Goal: Task Accomplishment & Management: Complete application form

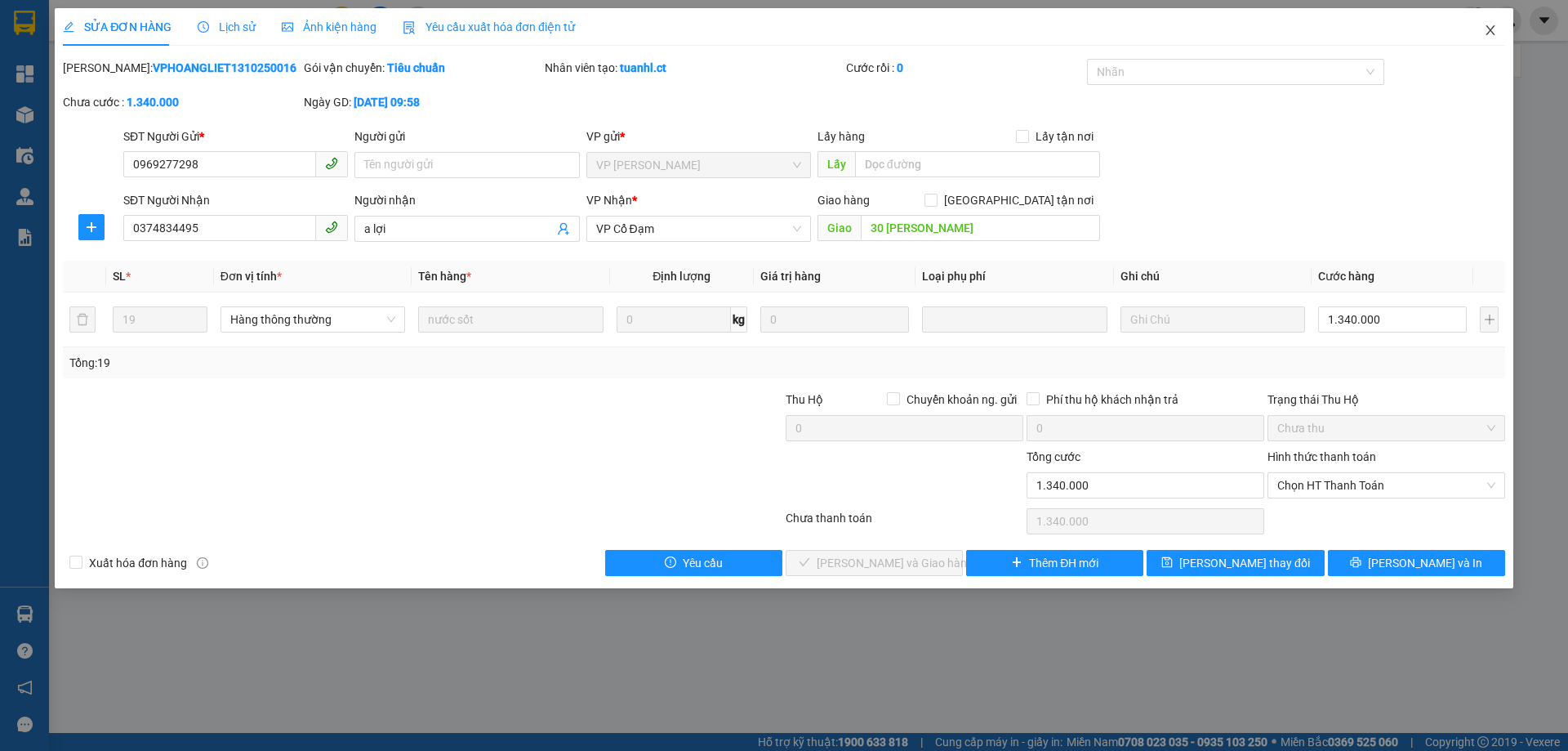
click at [1489, 32] on icon "close" at bounding box center [1491, 30] width 9 height 10
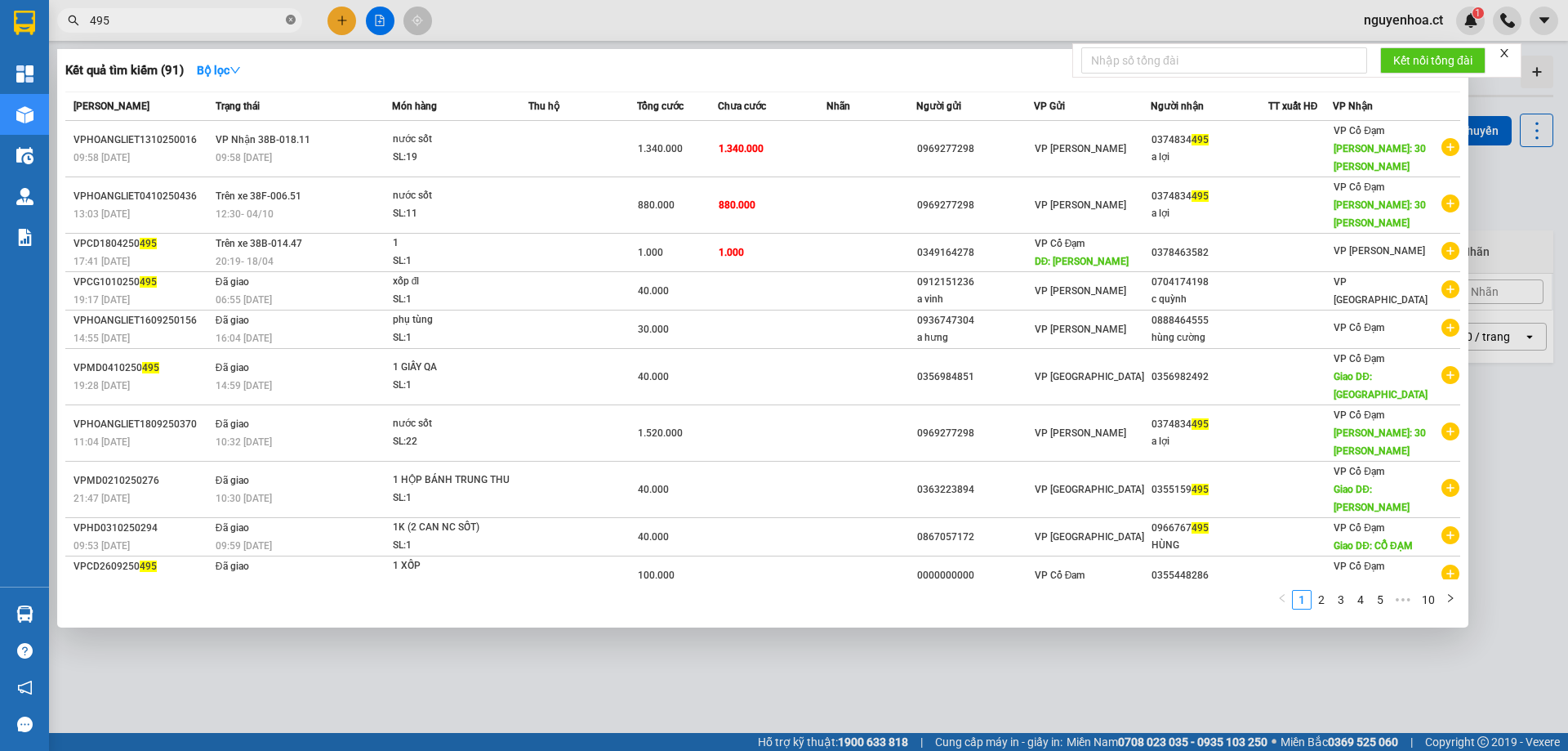
click at [287, 20] on icon "close-circle" at bounding box center [290, 19] width 10 height 10
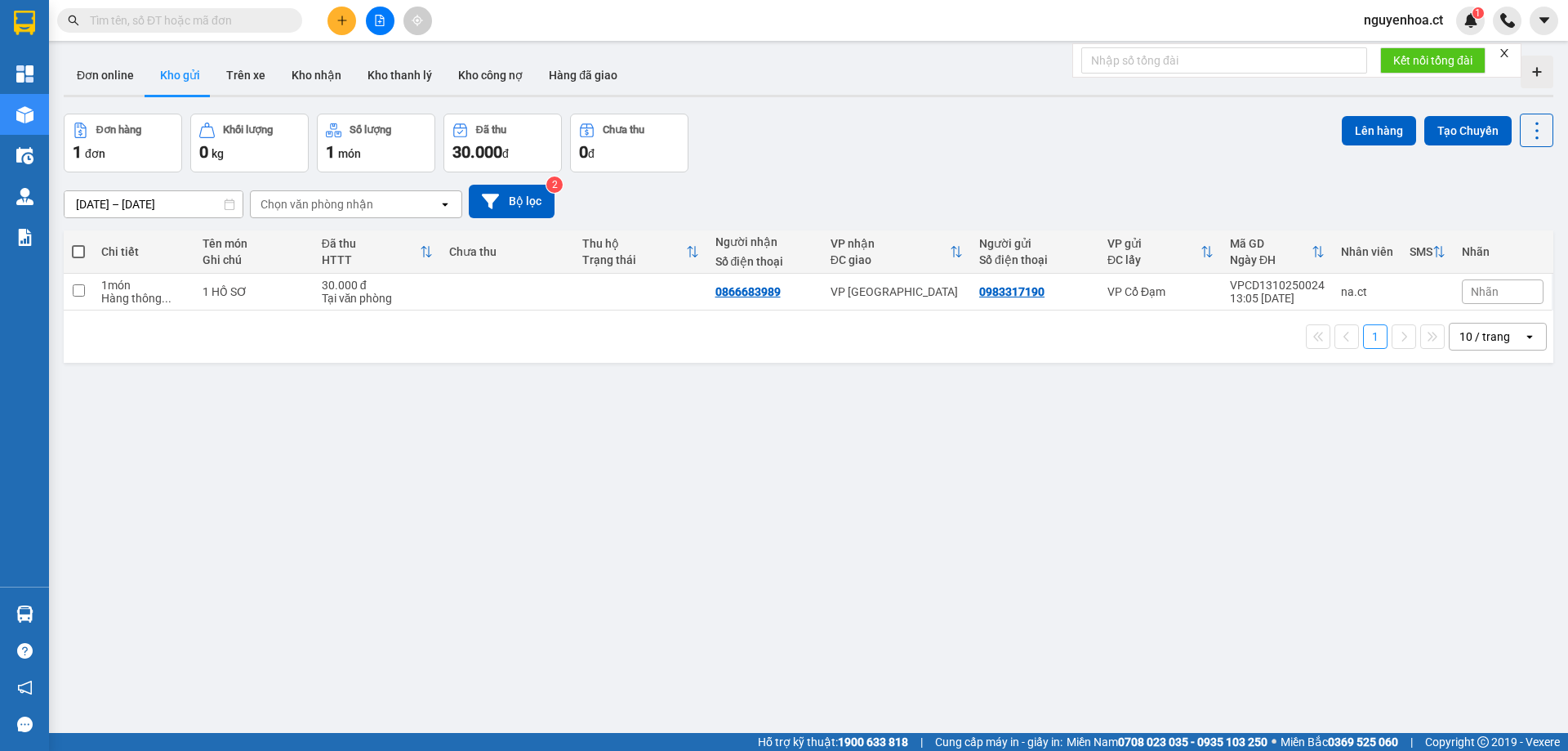
click at [212, 29] on input "text" at bounding box center [187, 21] width 193 height 18
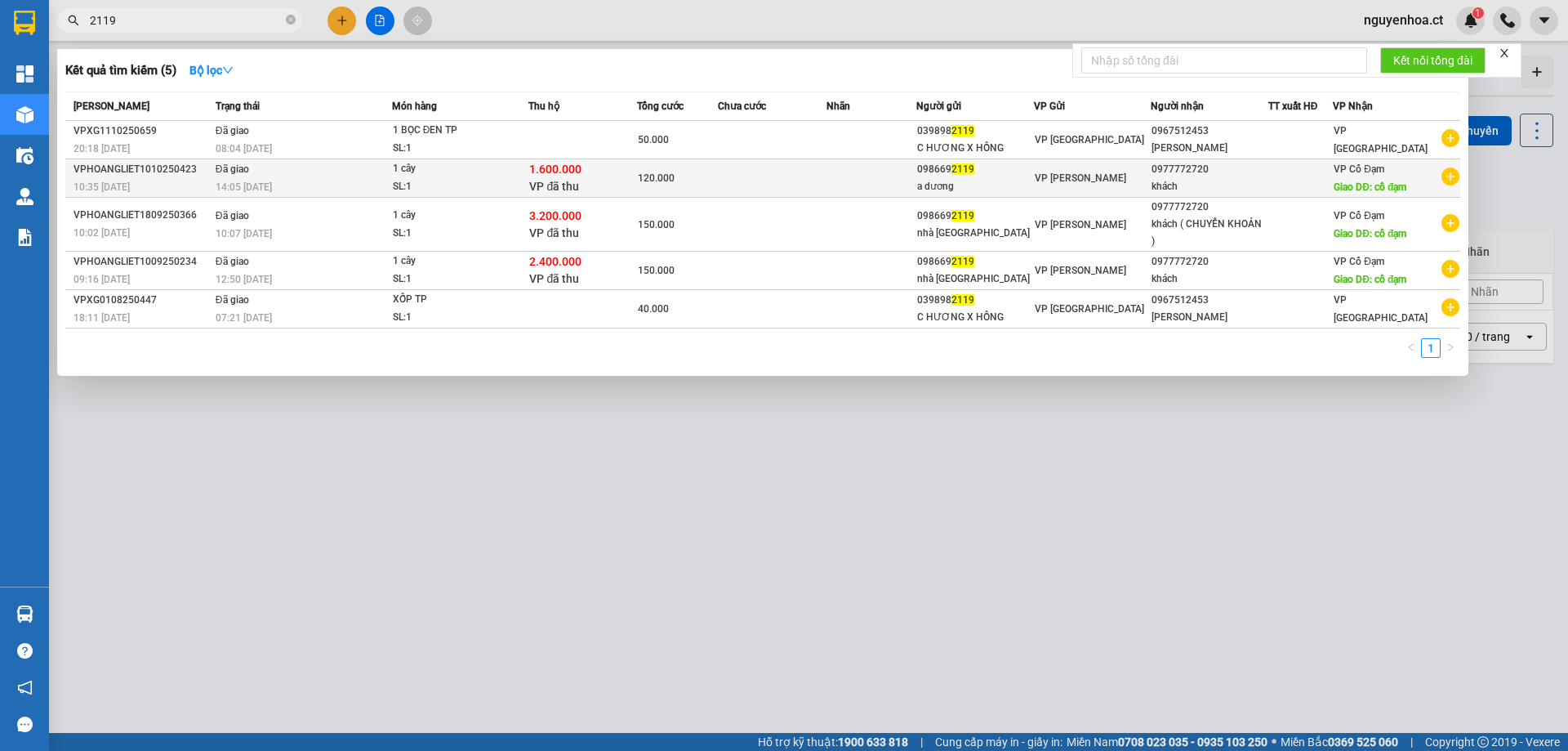
type input "2119"
click at [344, 181] on div "14:05 [DATE]" at bounding box center [303, 188] width 176 height 18
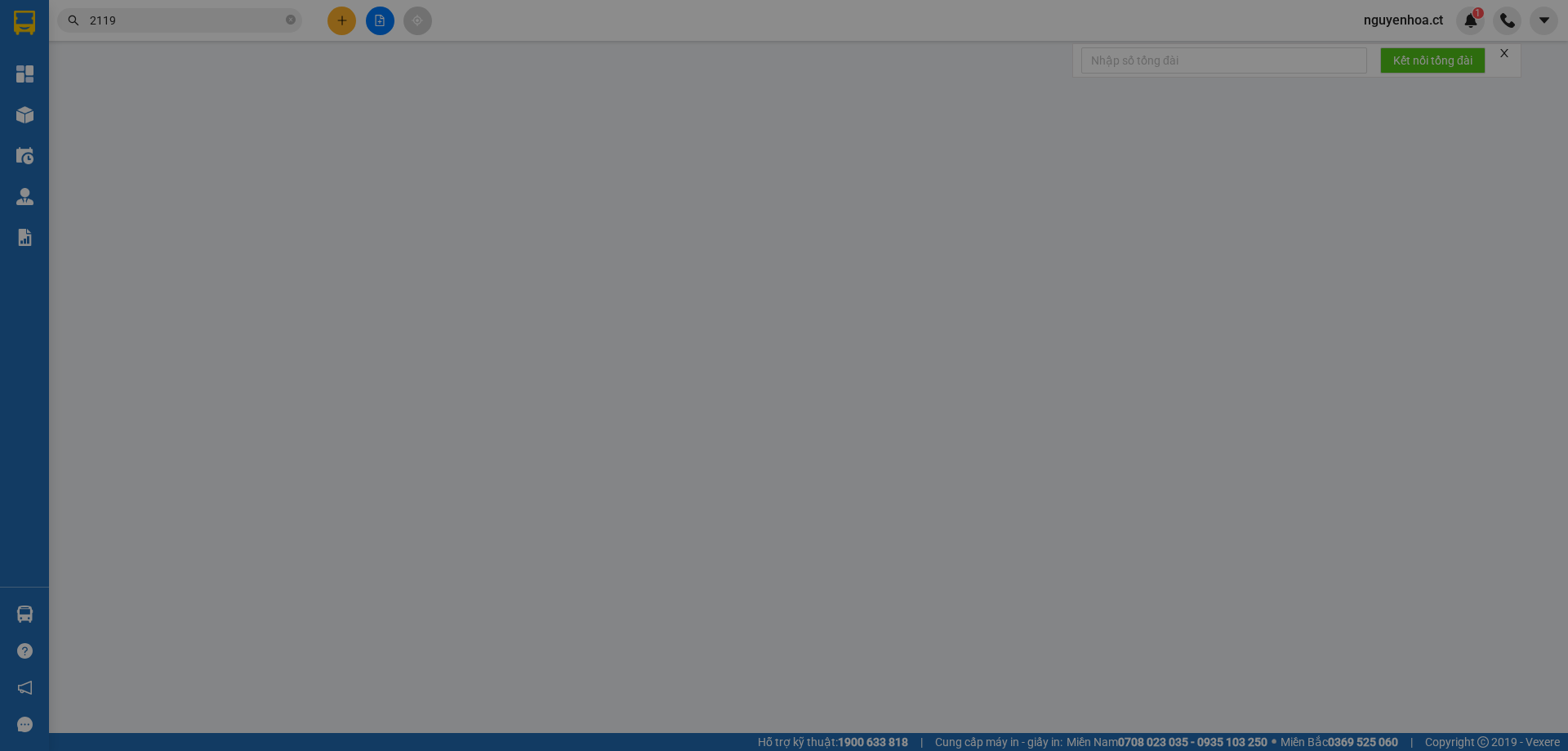
type input "0986692119"
type input "a dương"
type input "0977772720"
type input "khách"
type input "cổ đạm"
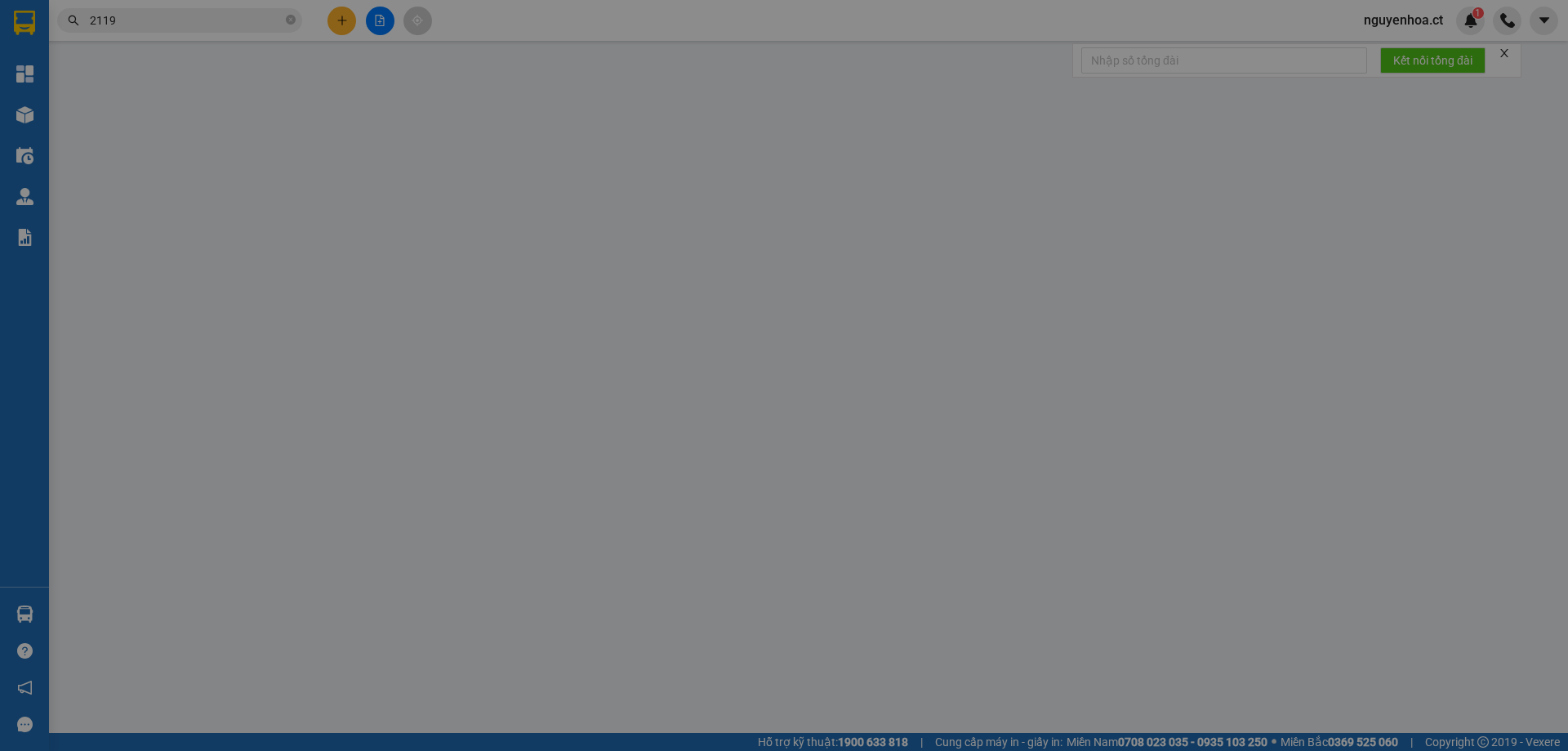
type input "1.600.000"
type input "0"
type input "120.000"
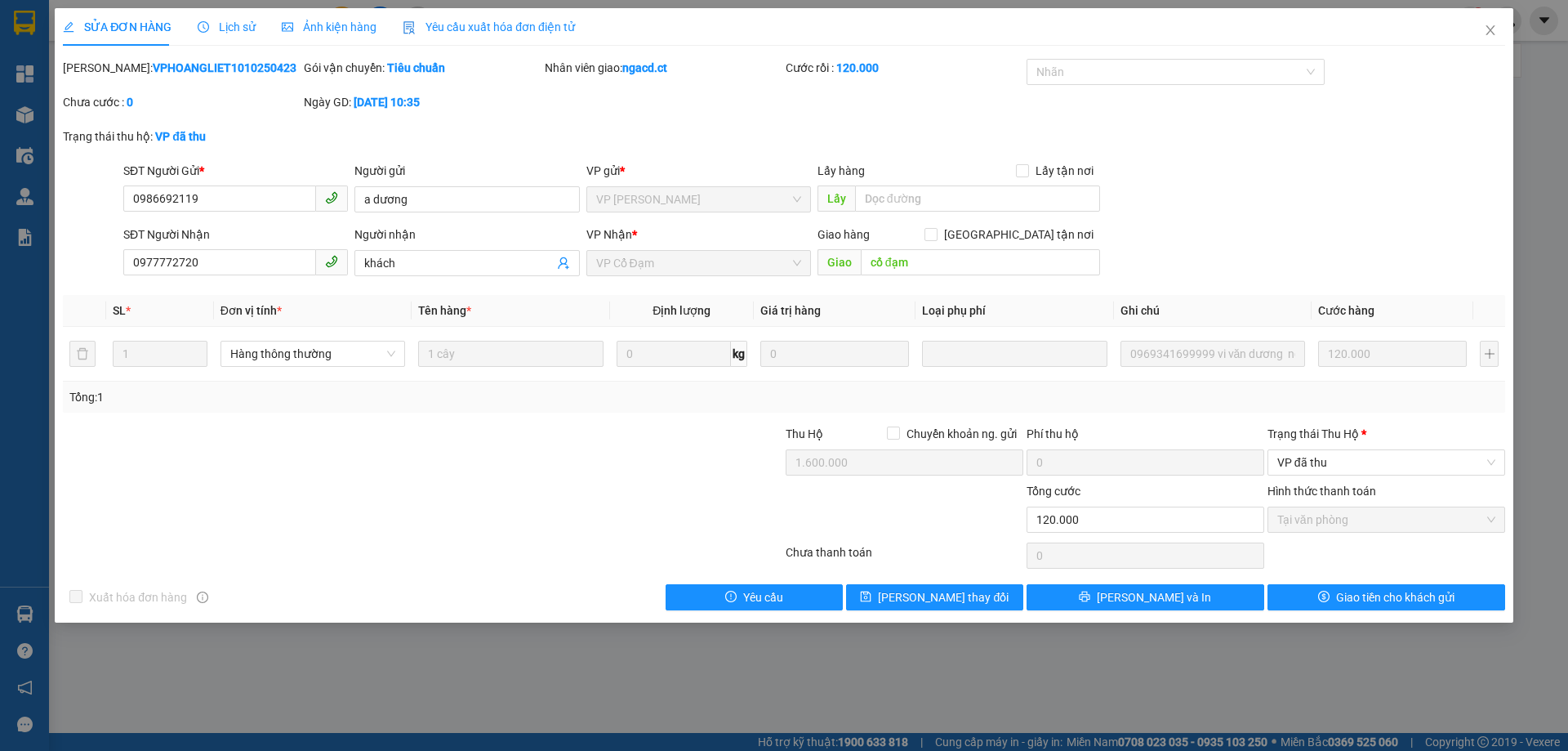
click at [242, 30] on span "Lịch sử" at bounding box center [226, 27] width 58 height 14
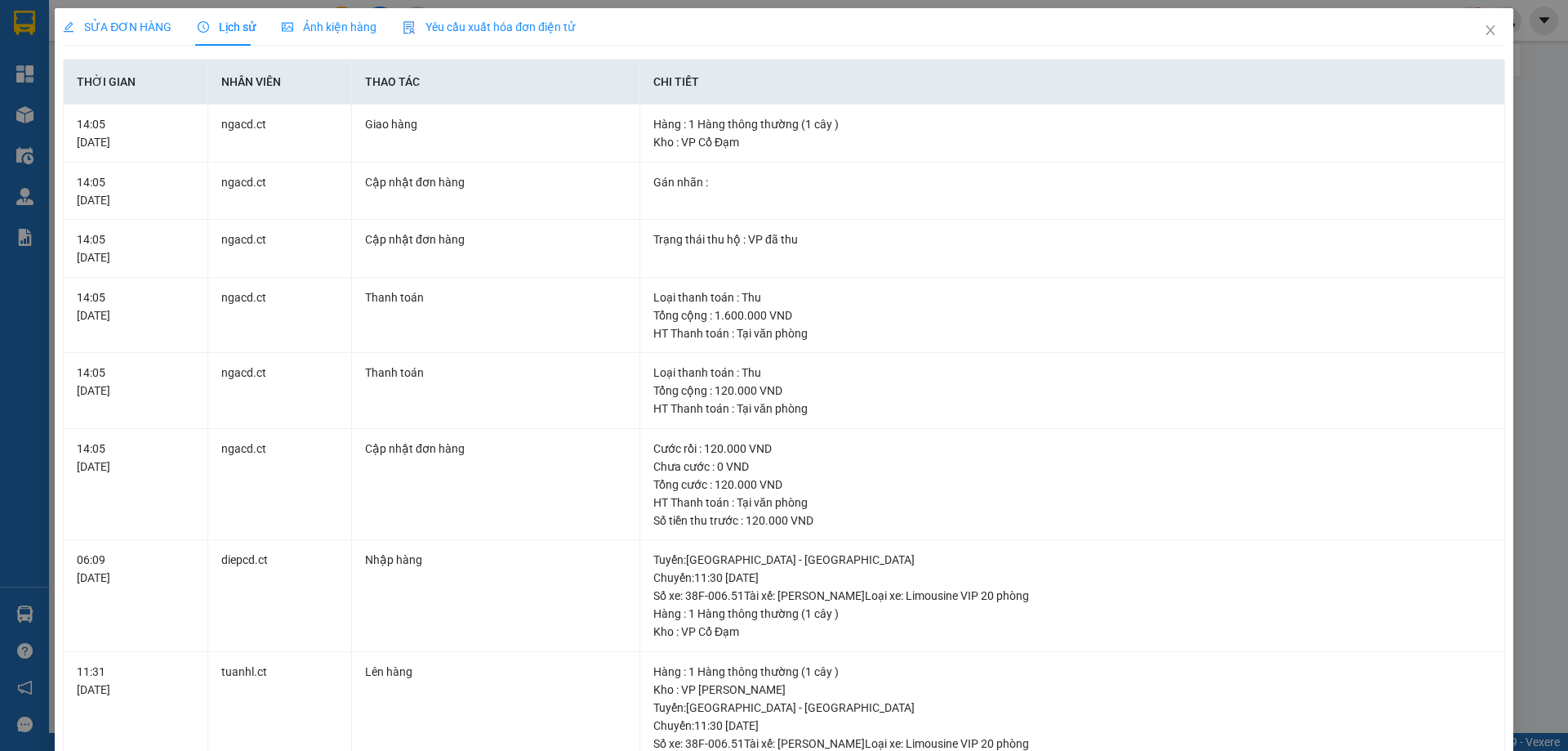
click at [159, 33] on span "SỬA ĐƠN HÀNG" at bounding box center [117, 27] width 109 height 14
